Goal: Transaction & Acquisition: Book appointment/travel/reservation

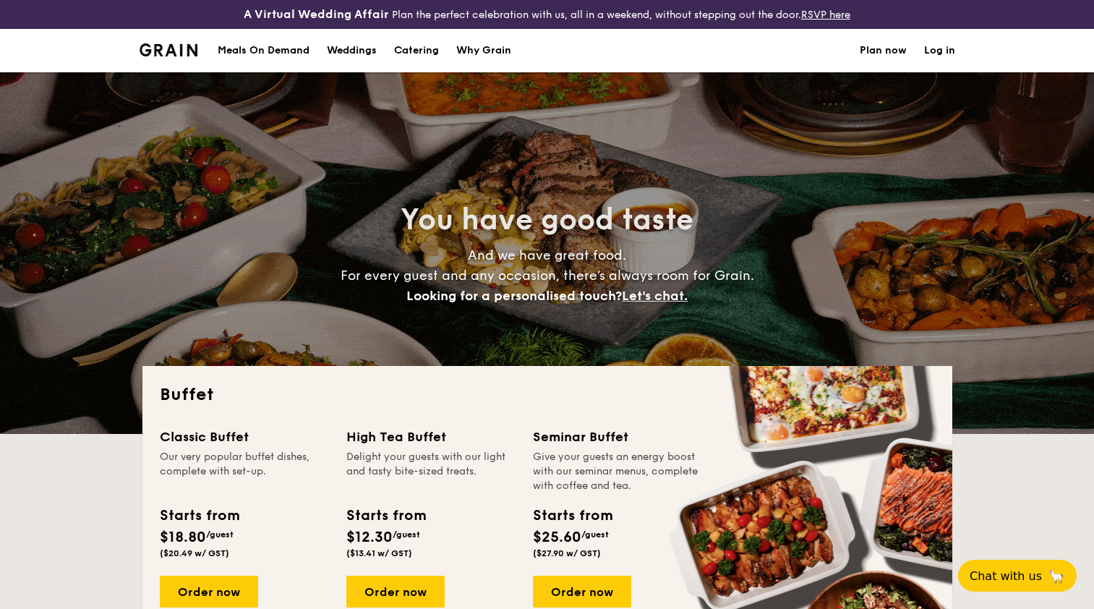
select select
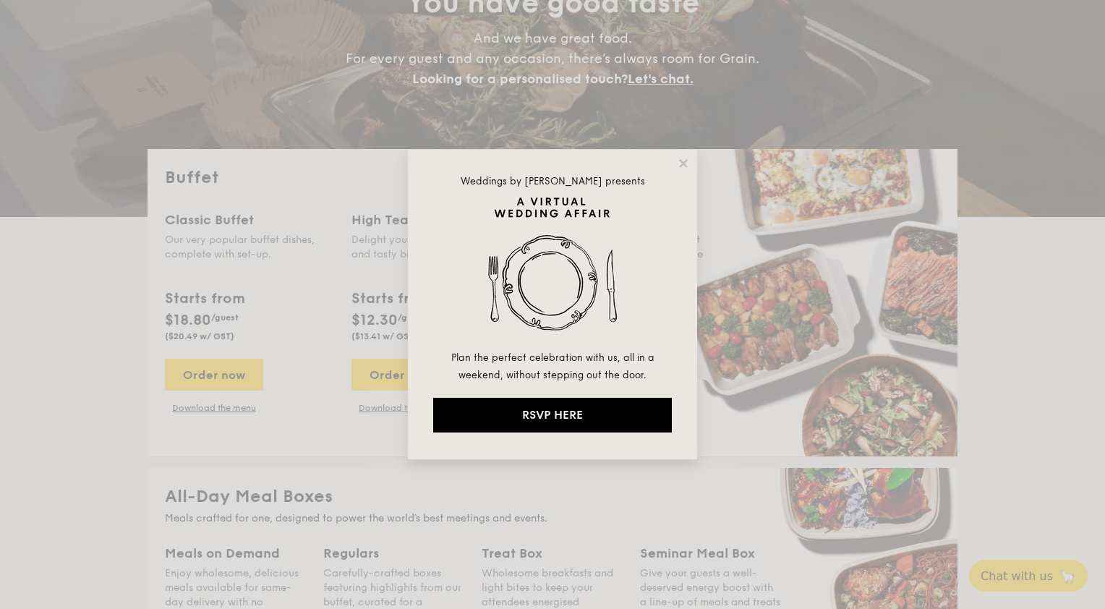
drag, startPoint x: 680, startPoint y: 166, endPoint x: 667, endPoint y: 171, distance: 14.0
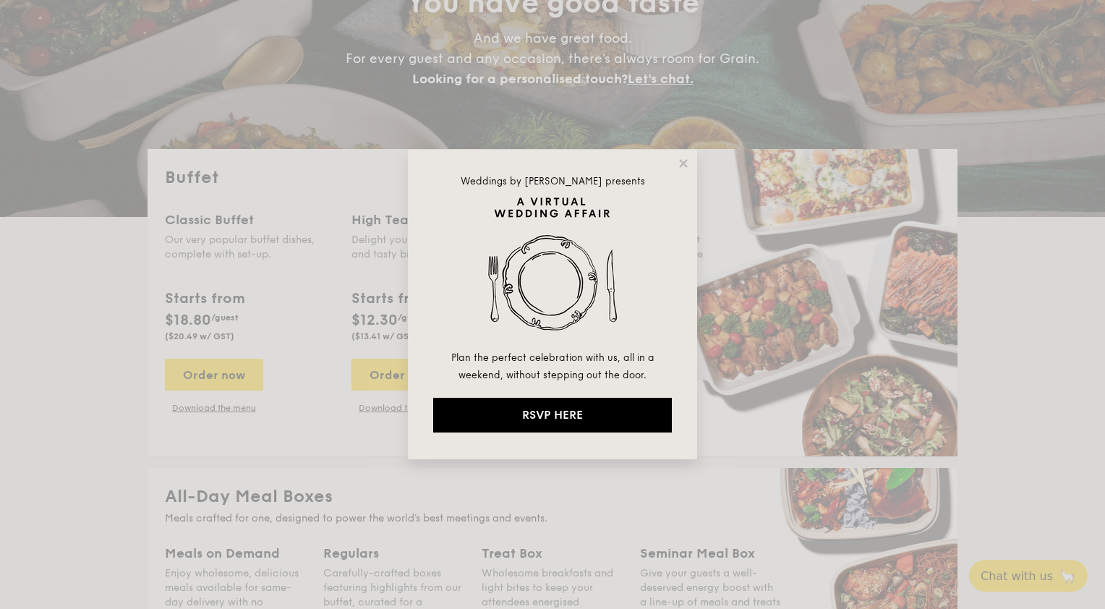
click at [680, 166] on icon at bounding box center [683, 163] width 8 height 8
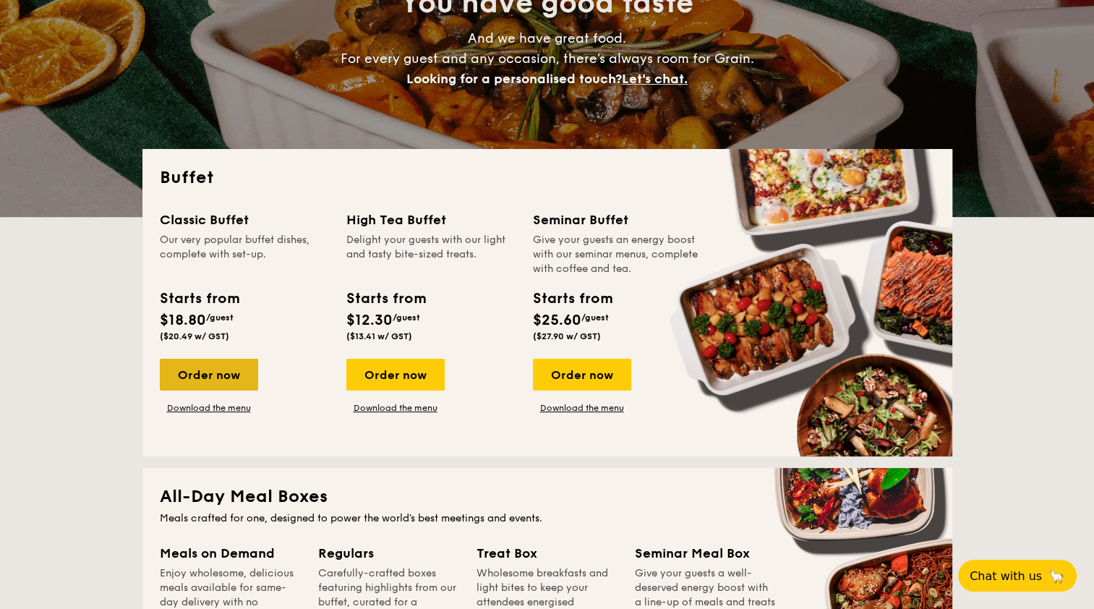
click at [226, 372] on div "Order now" at bounding box center [209, 375] width 98 height 32
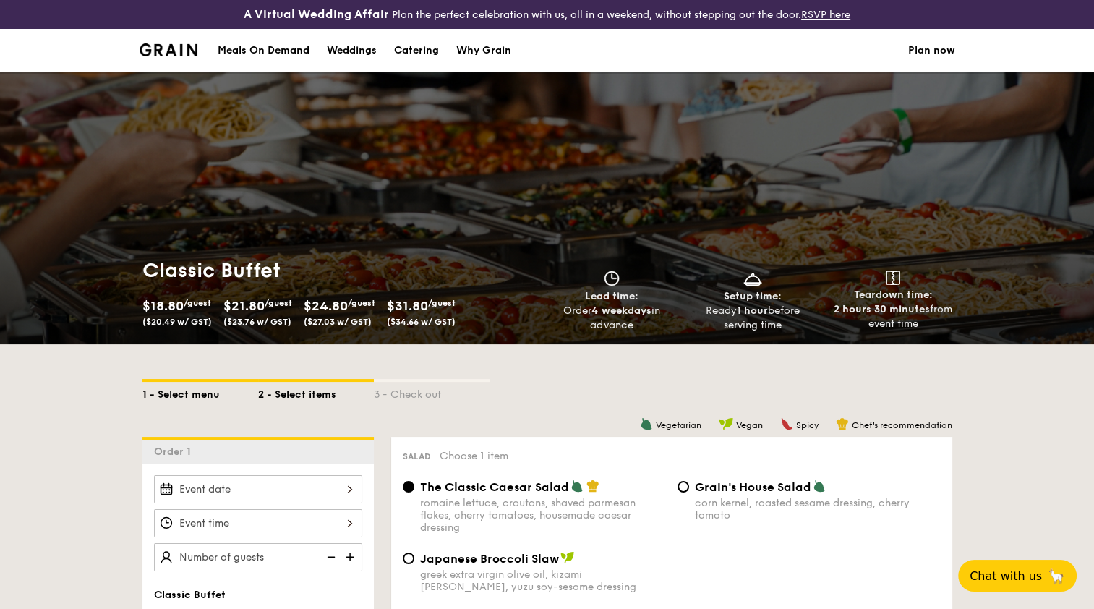
scroll to position [289, 0]
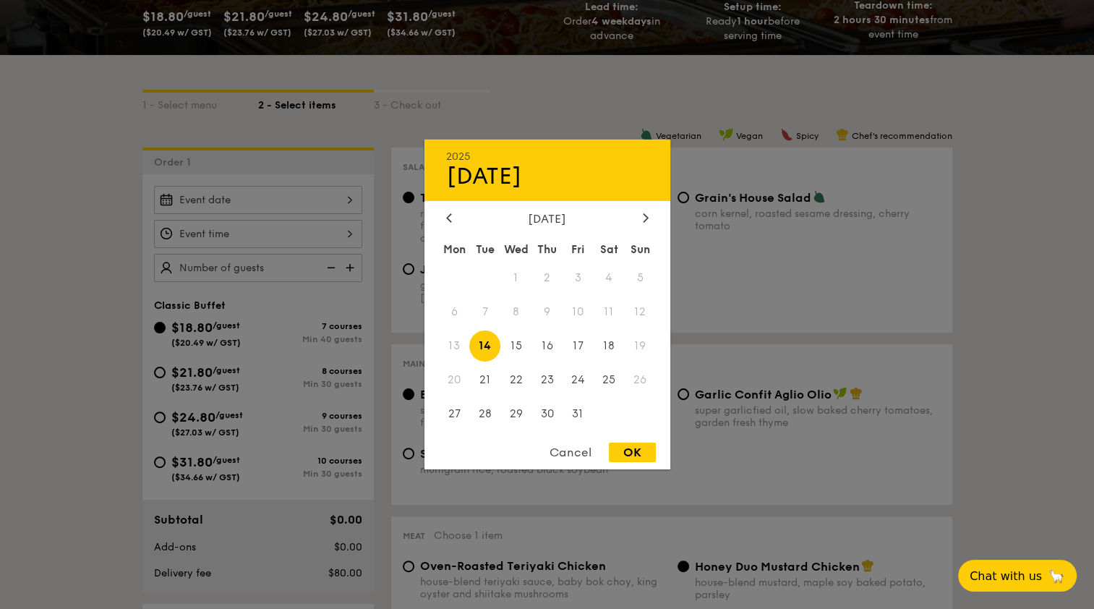
click at [308, 204] on div "2025 Oct [DATE] Tue Wed Thu Fri Sat Sun 1 2 3 4 5 6 7 8 9 10 11 12 13 14 15 16 …" at bounding box center [258, 200] width 208 height 28
click at [641, 212] on div at bounding box center [645, 219] width 13 height 14
click at [521, 308] on span "5" at bounding box center [515, 311] width 31 height 31
click at [628, 453] on div "OK" at bounding box center [632, 453] width 47 height 20
type input "[DATE]"
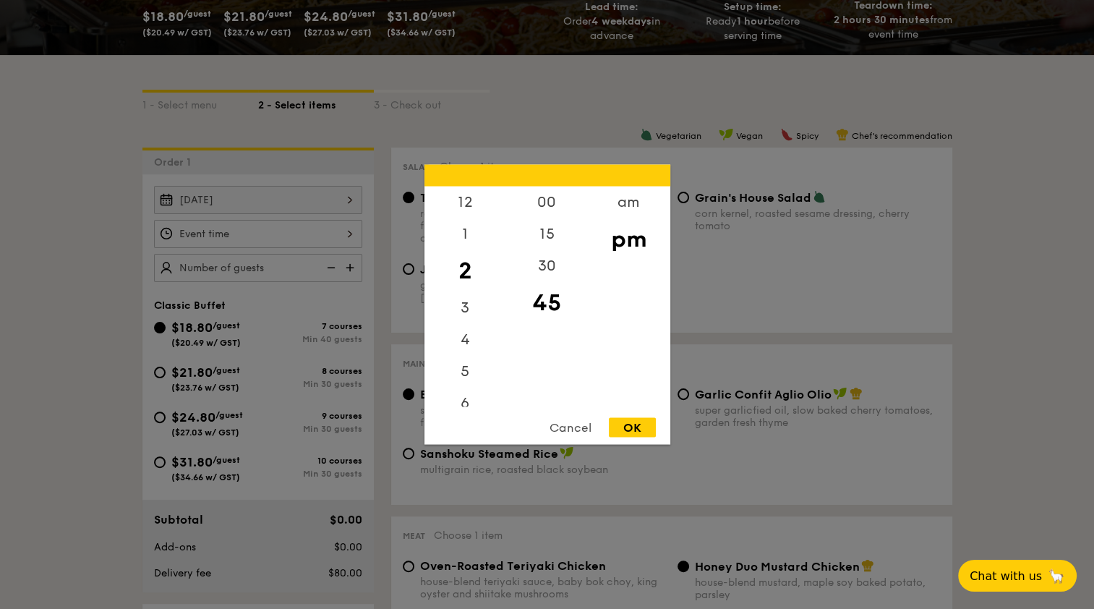
click at [190, 236] on div "12 1 2 3 4 5 6 7 8 9 10 11 00 15 30 45 am pm Cancel OK" at bounding box center [258, 234] width 208 height 28
click at [466, 204] on div "12" at bounding box center [465, 208] width 82 height 42
click at [550, 204] on div "00" at bounding box center [547, 208] width 82 height 42
click at [636, 427] on div "OK" at bounding box center [632, 428] width 47 height 20
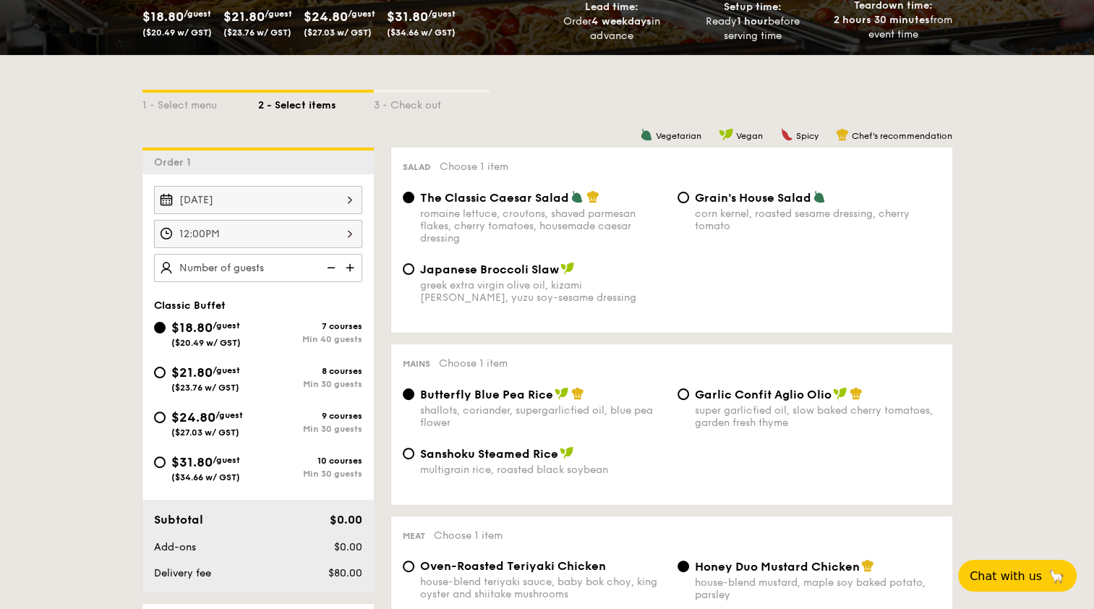
click at [220, 235] on div "12:00PM" at bounding box center [258, 234] width 208 height 28
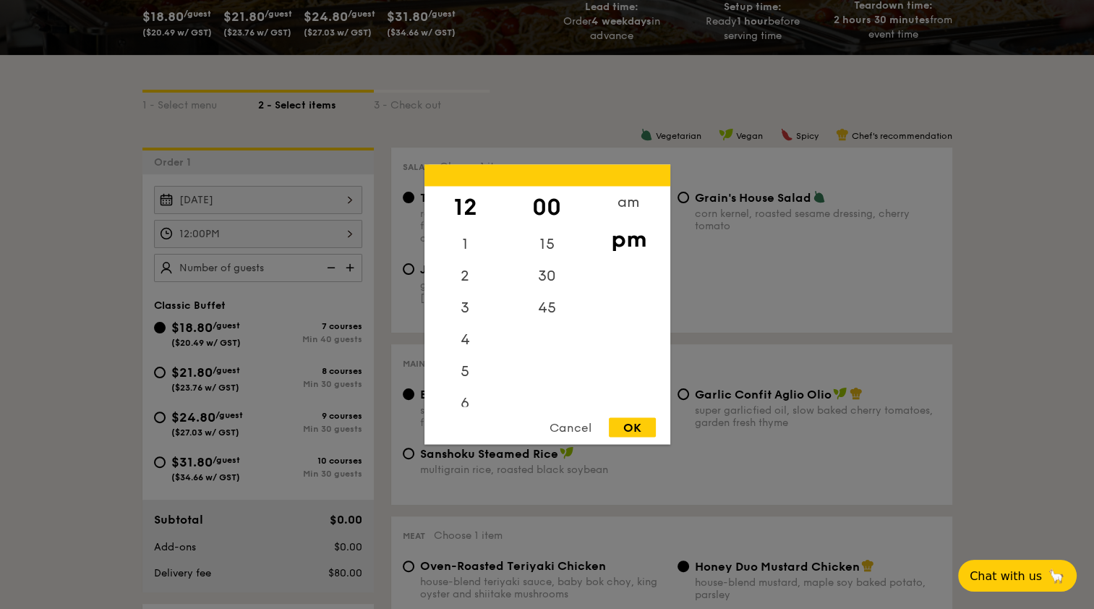
drag, startPoint x: 548, startPoint y: 285, endPoint x: 616, endPoint y: 291, distance: 68.3
click at [547, 285] on div "30" at bounding box center [547, 276] width 82 height 32
click at [631, 422] on div "OK" at bounding box center [632, 428] width 47 height 20
type input "12:30PM"
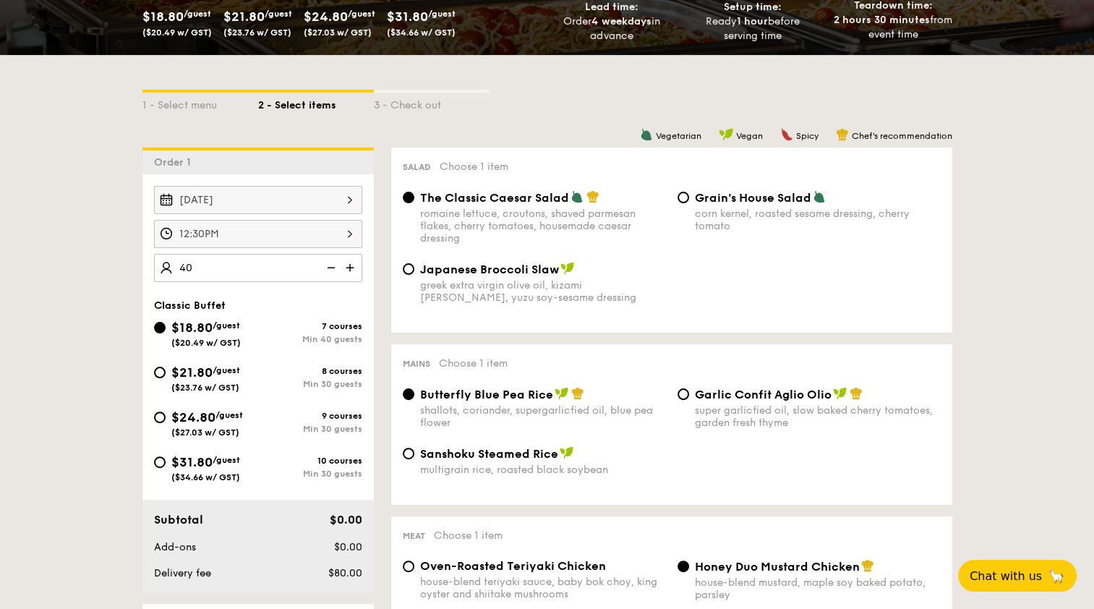
type input "40 guests"
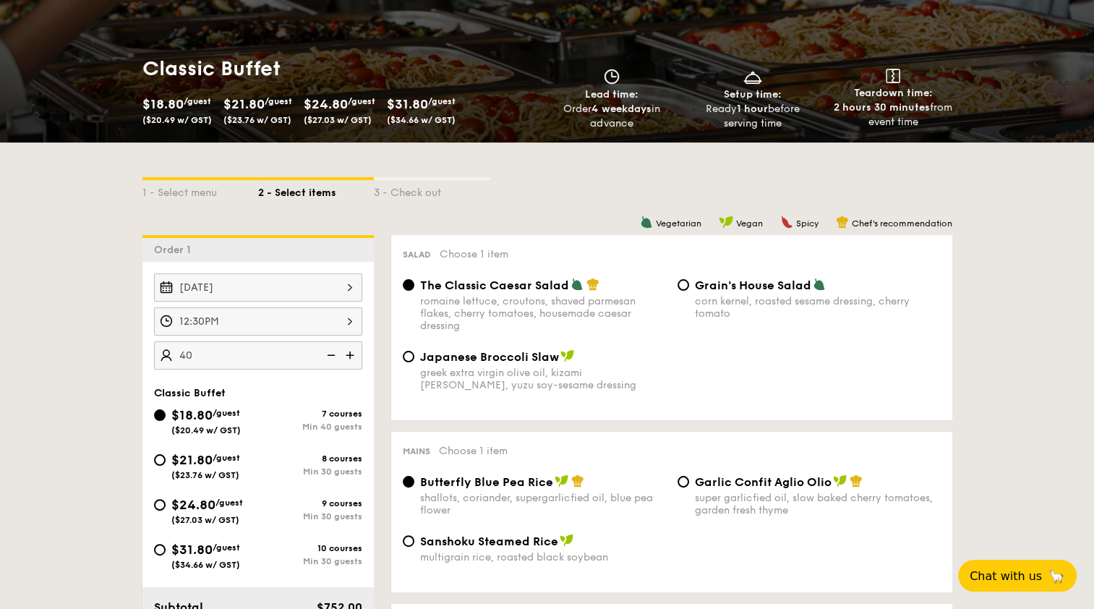
scroll to position [0, 0]
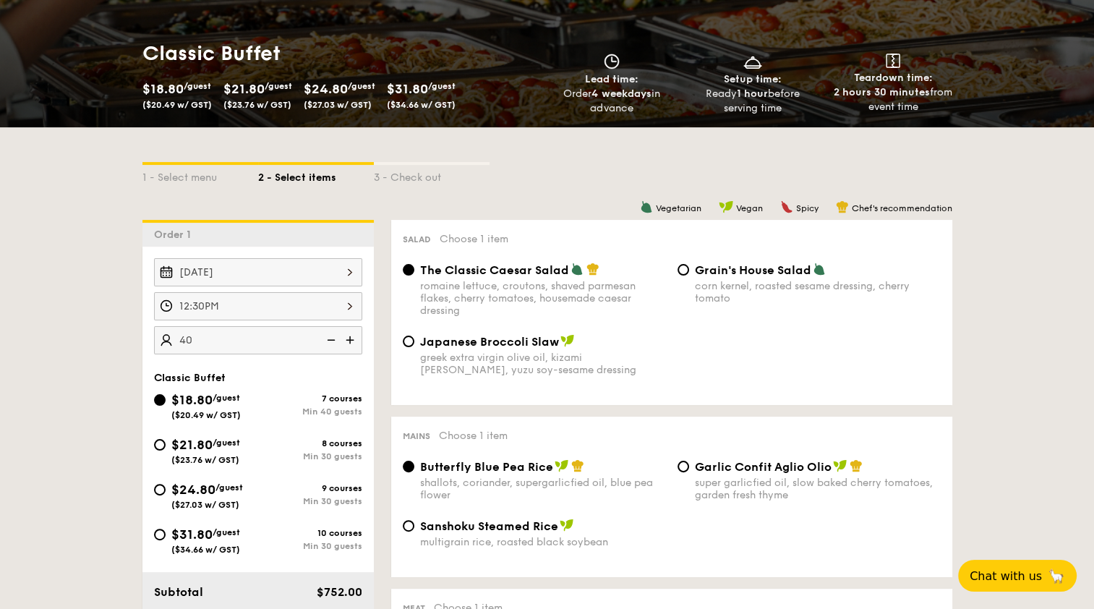
select select
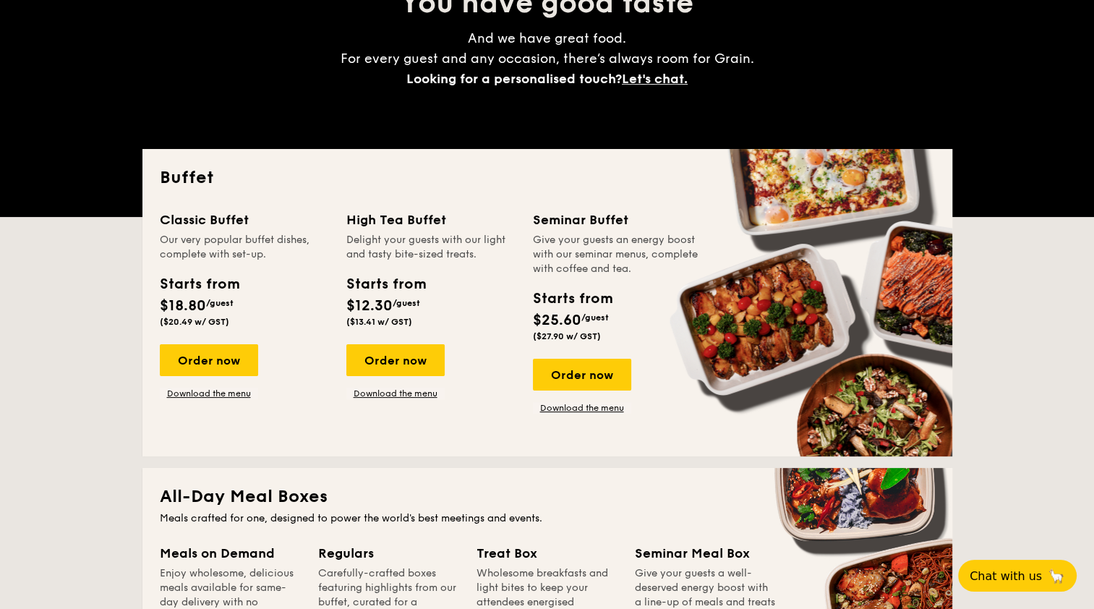
scroll to position [246, 0]
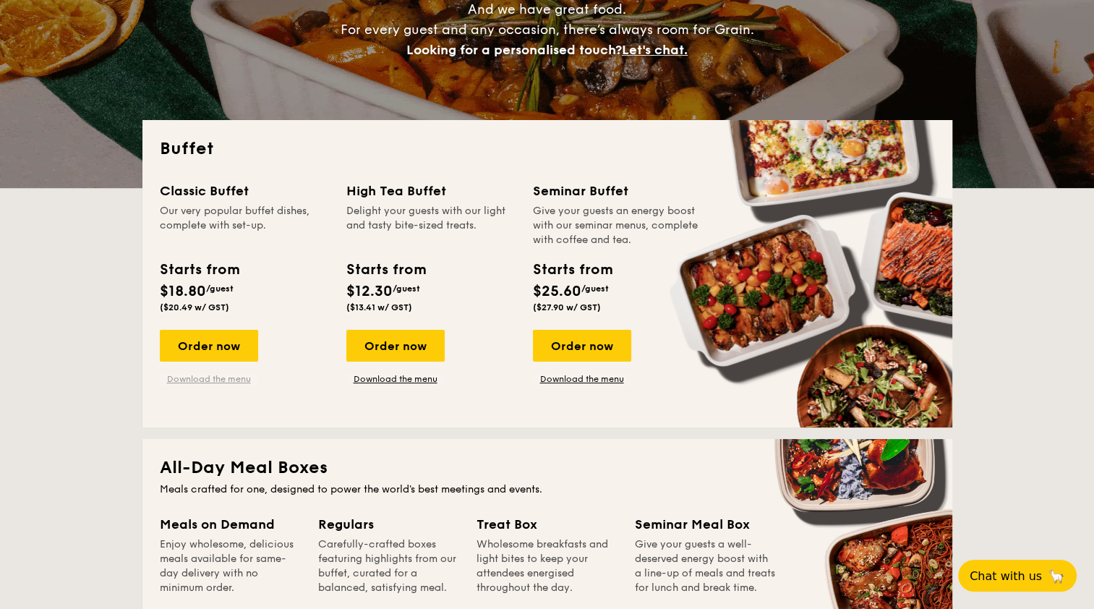
click at [208, 379] on link "Download the menu" at bounding box center [209, 379] width 98 height 12
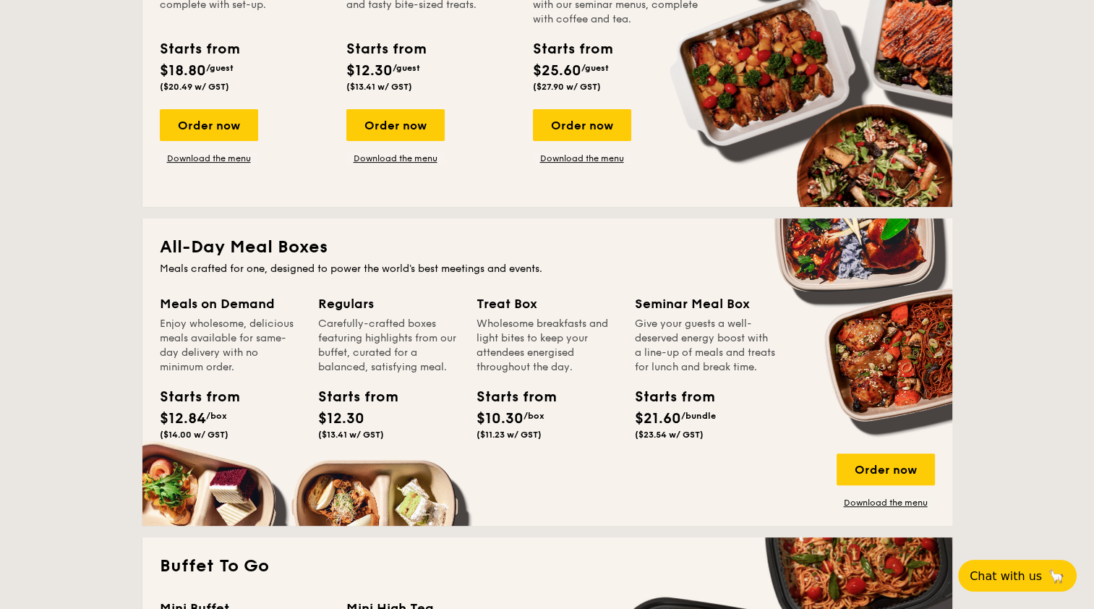
scroll to position [535, 0]
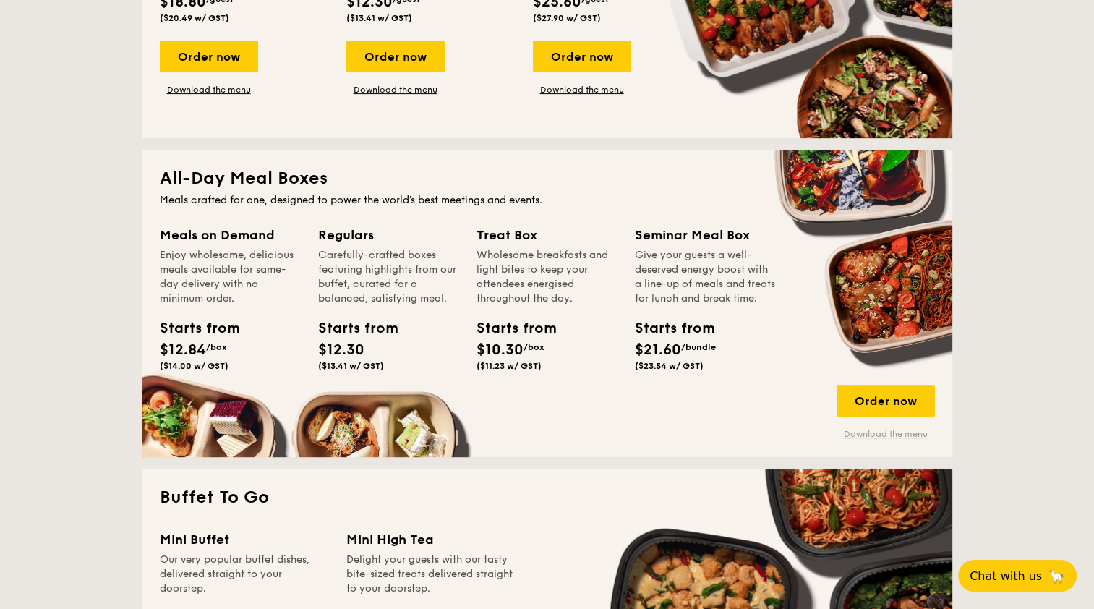
click at [923, 437] on link "Download the menu" at bounding box center [886, 434] width 98 height 12
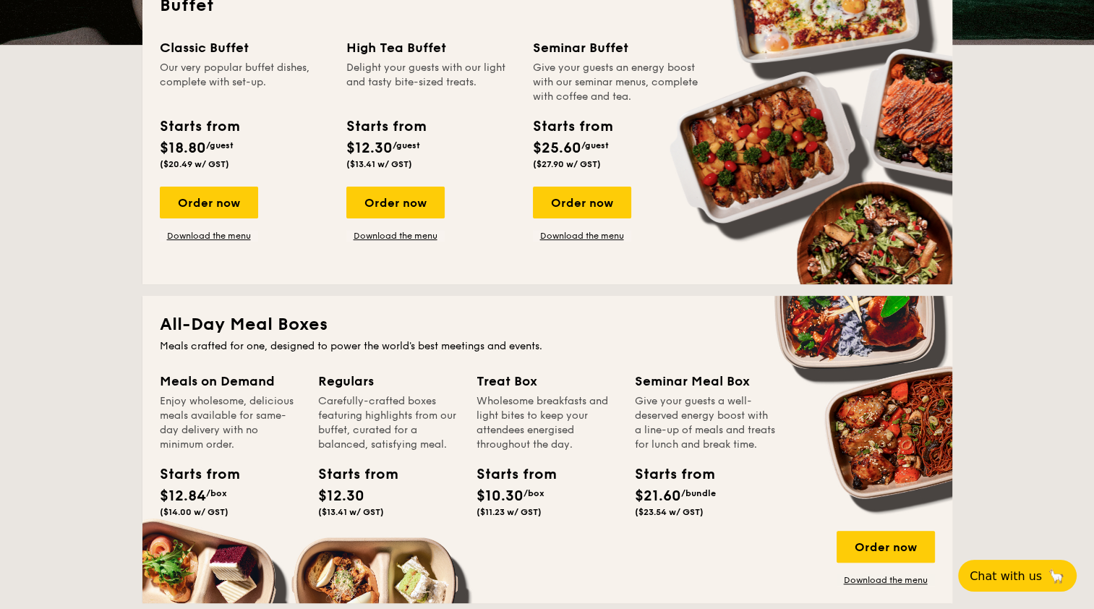
scroll to position [174, 0]
